Goal: Task Accomplishment & Management: Manage account settings

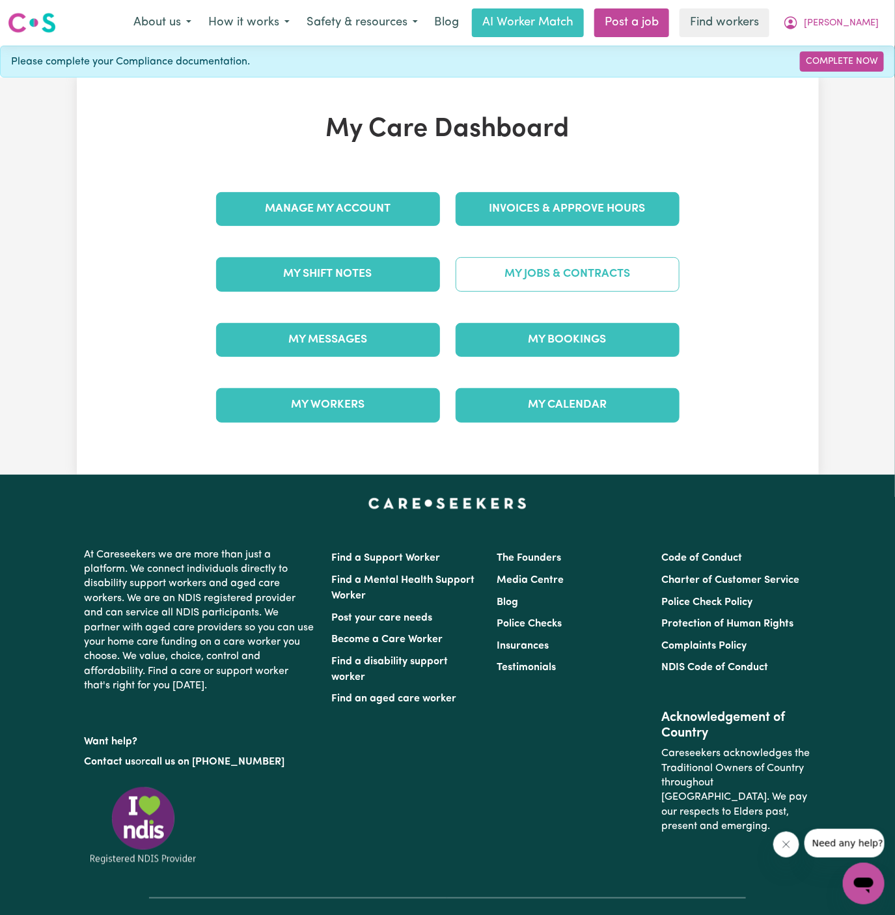
click at [573, 285] on link "My Jobs & Contracts" at bounding box center [568, 274] width 224 height 34
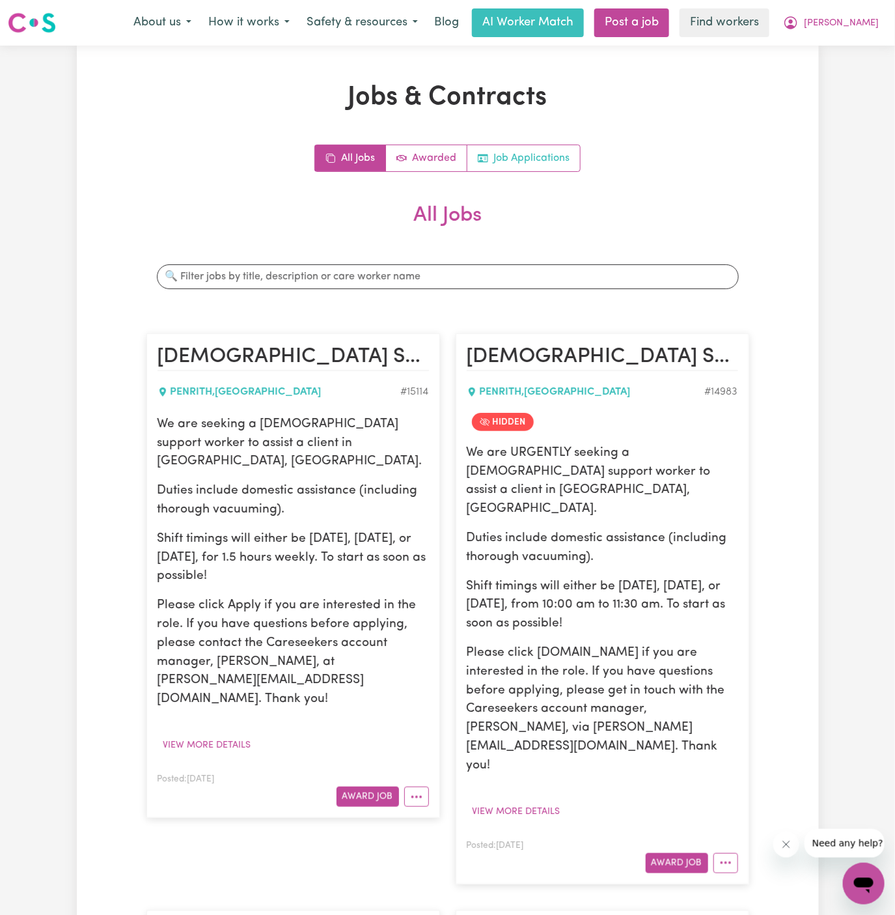
click at [521, 158] on link "Job Applications" at bounding box center [523, 158] width 113 height 26
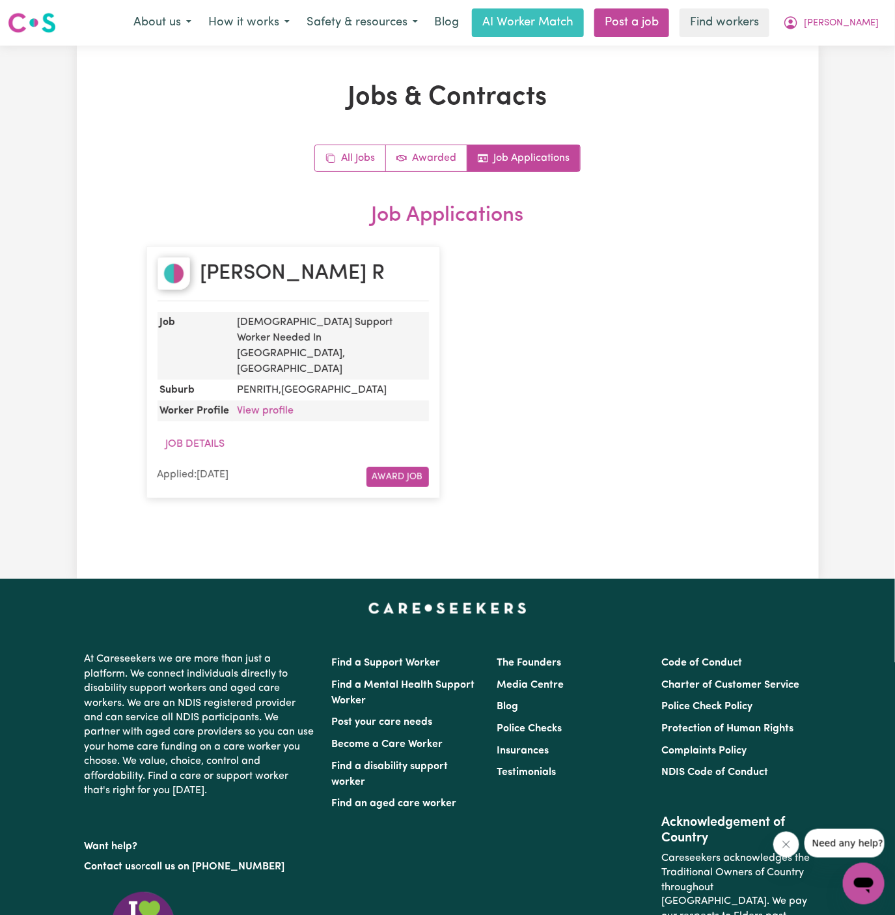
click at [271, 400] on dd "View profile" at bounding box center [330, 410] width 197 height 21
click at [273, 406] on link "View profile" at bounding box center [266, 411] width 57 height 10
click at [873, 20] on button "[PERSON_NAME]" at bounding box center [831, 22] width 113 height 27
click at [831, 75] on link "Logout" at bounding box center [835, 74] width 103 height 25
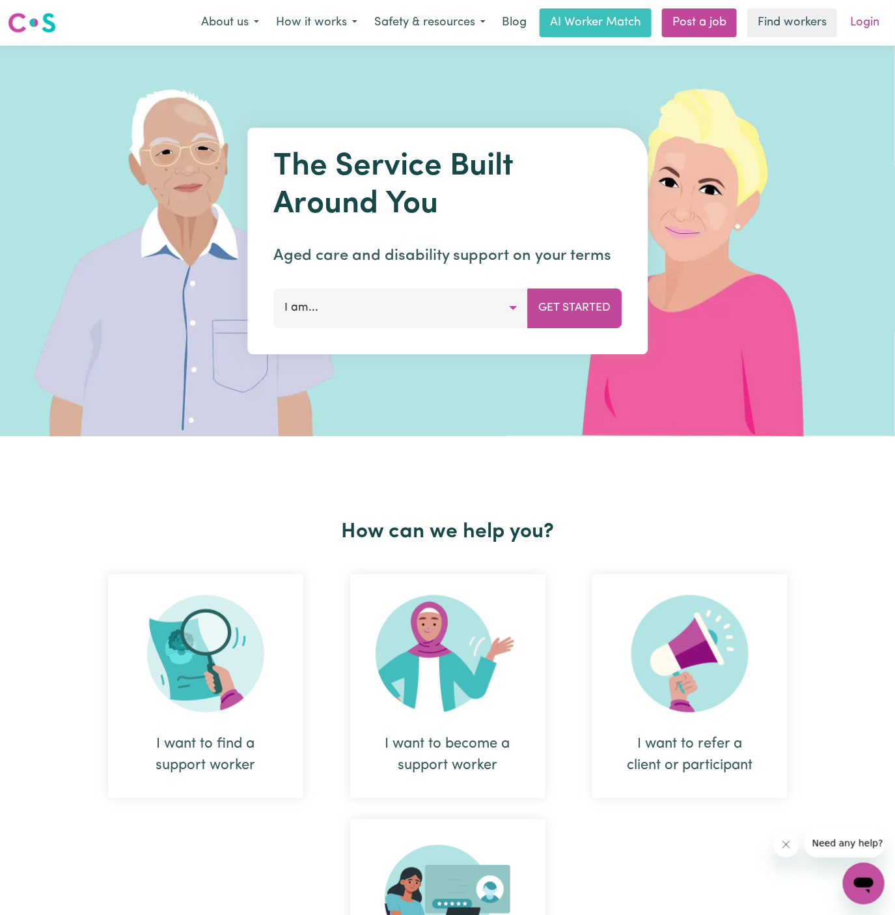
click at [859, 25] on link "Login" at bounding box center [864, 22] width 45 height 29
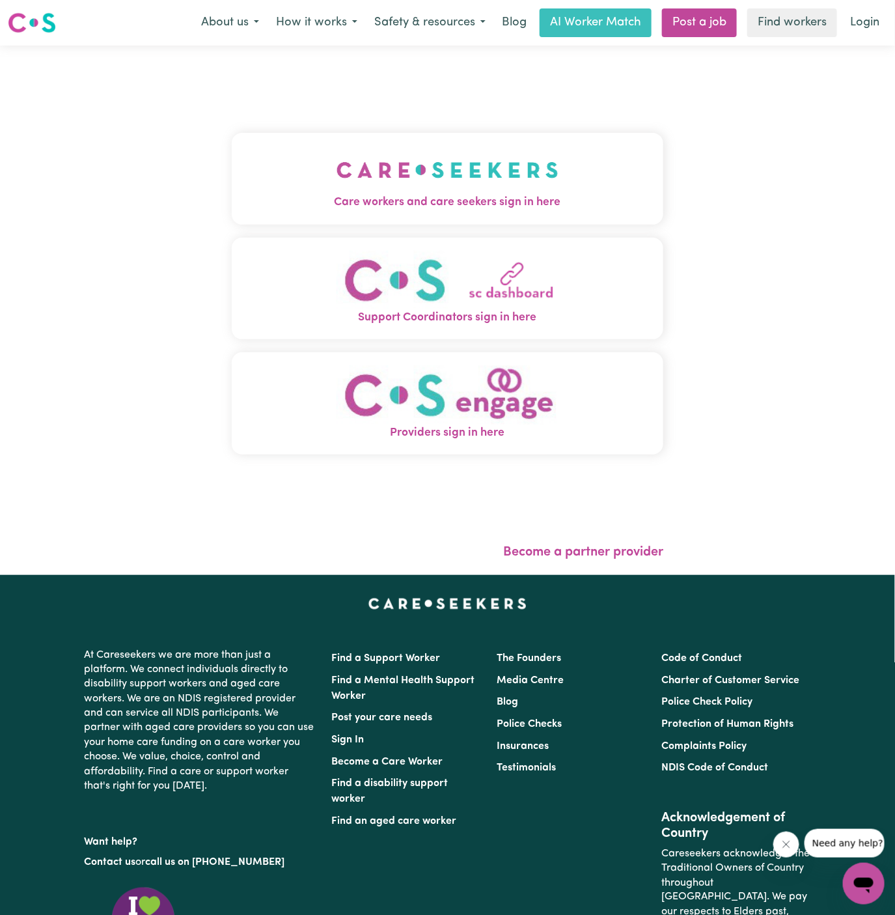
click at [437, 193] on img "Care workers and care seekers sign in here" at bounding box center [448, 170] width 222 height 48
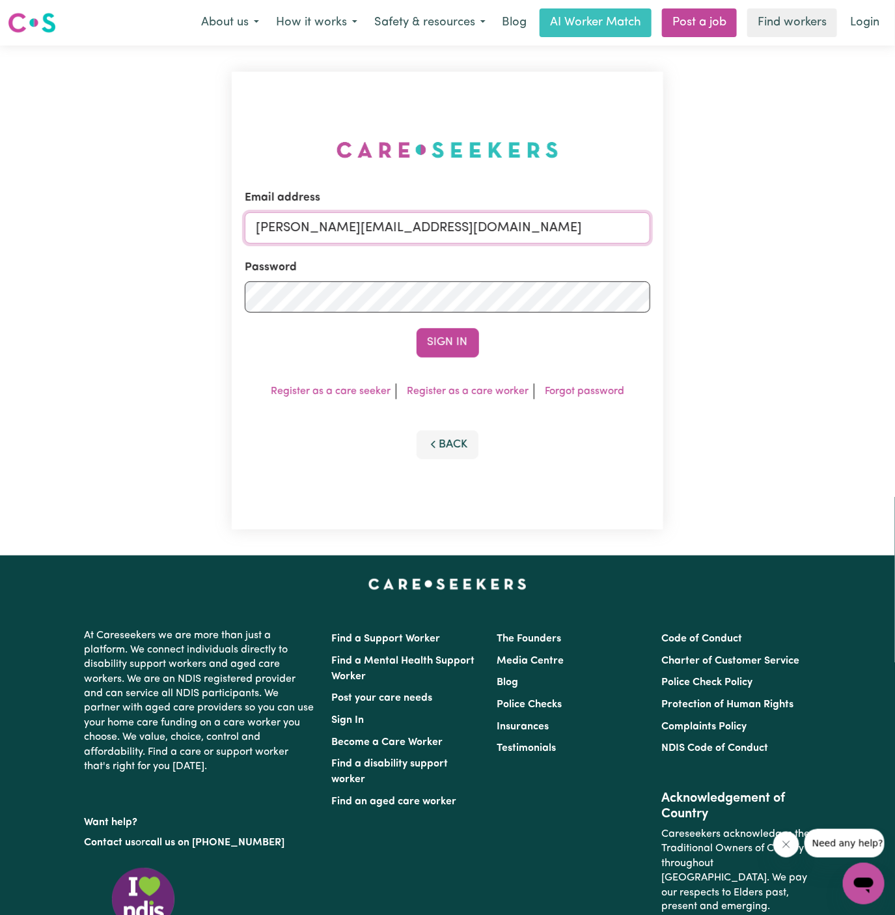
click at [502, 227] on input "dyan@careseekers.com.au" at bounding box center [448, 227] width 406 height 31
drag, startPoint x: 322, startPoint y: 233, endPoint x: 766, endPoint y: 238, distance: 443.4
click at [766, 238] on div "Email address superuser~KarynPenderESS@careseekers.com.au Password Sign In Regi…" at bounding box center [447, 301] width 895 height 510
type input "superuser~ClientLaneCoveHOC@careseekers.com.au"
click at [417, 328] on button "Sign In" at bounding box center [448, 342] width 62 height 29
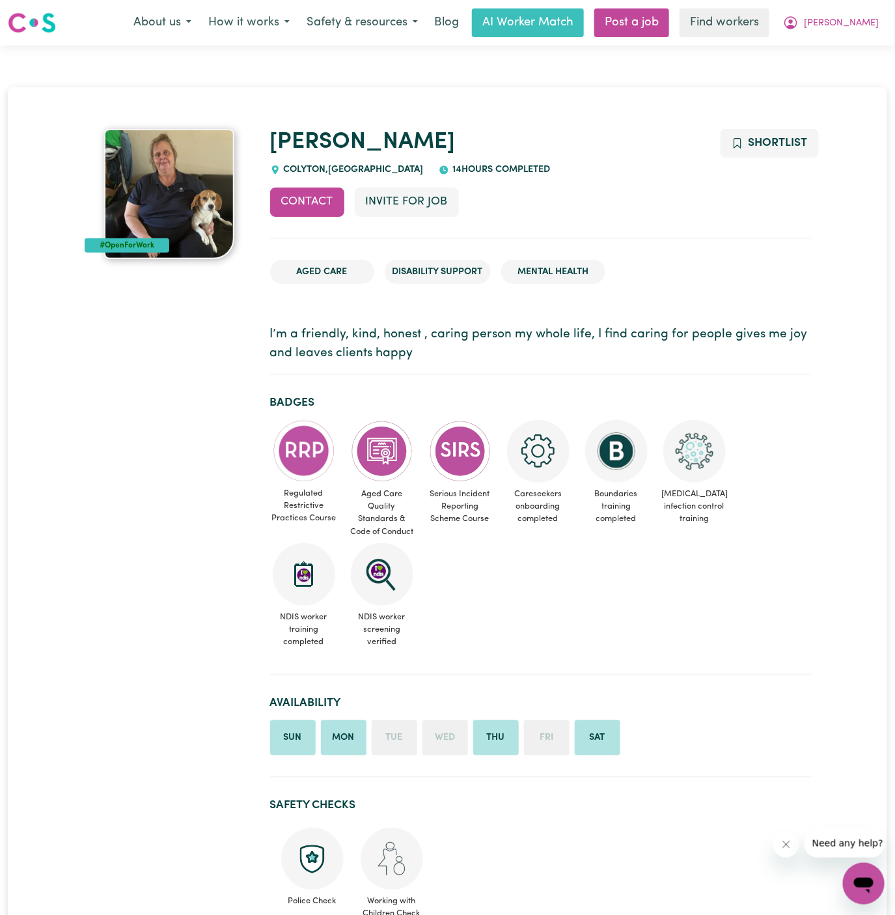
click at [296, 174] on div "COLYTON , [GEOGRAPHIC_DATA]" at bounding box center [347, 170] width 154 height 14
copy span "COLYTON"
